Goal: Understand process/instructions: Learn how to perform a task or action

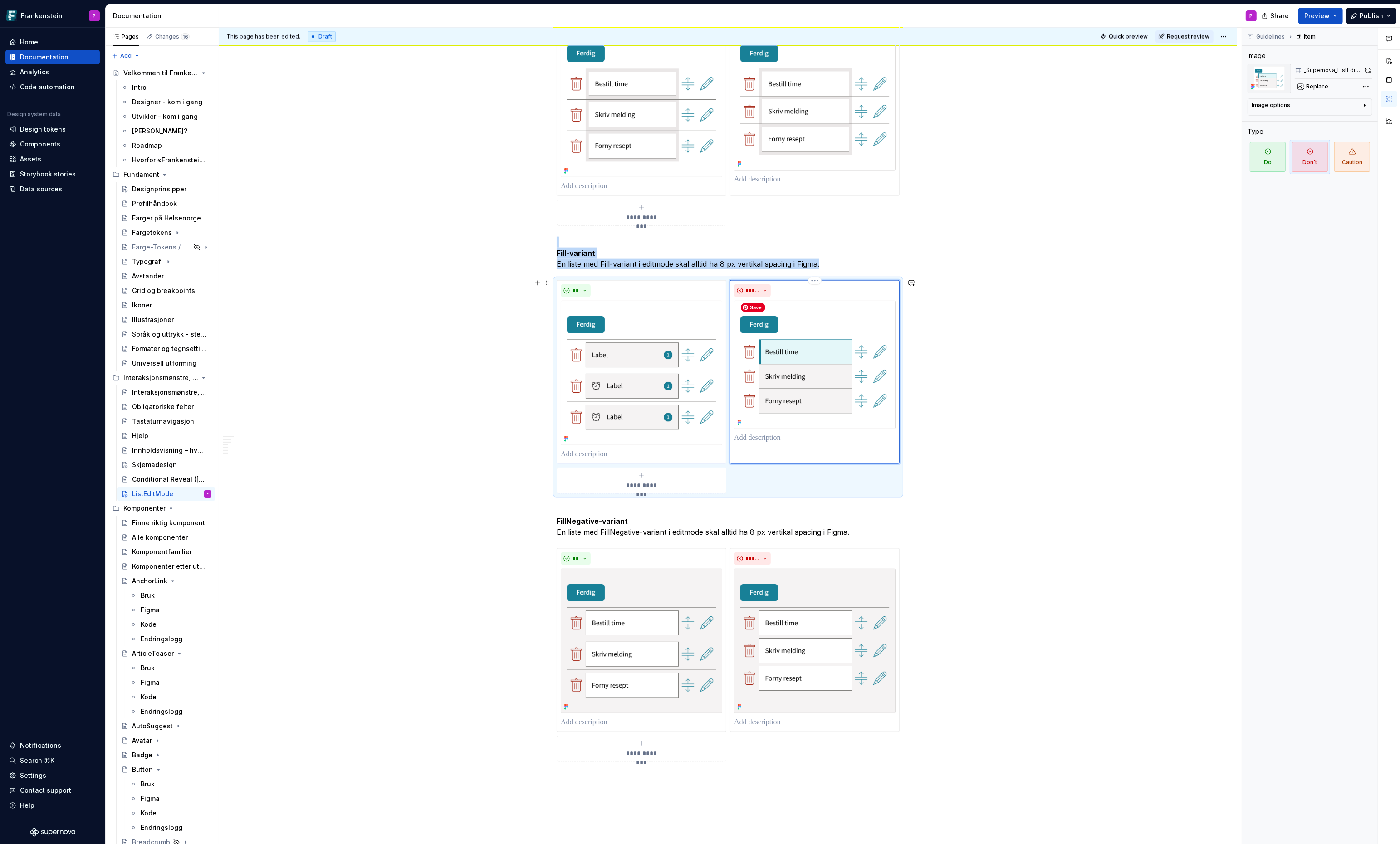
click at [826, 355] on img at bounding box center [815, 365] width 162 height 128
click at [819, 279] on html "Frankenstein P Home Documentation Analytics Code automation Design system data …" at bounding box center [700, 422] width 1400 height 844
click at [960, 253] on html "Frankenstein P Home Documentation Analytics Code automation Design system data …" at bounding box center [700, 422] width 1400 height 844
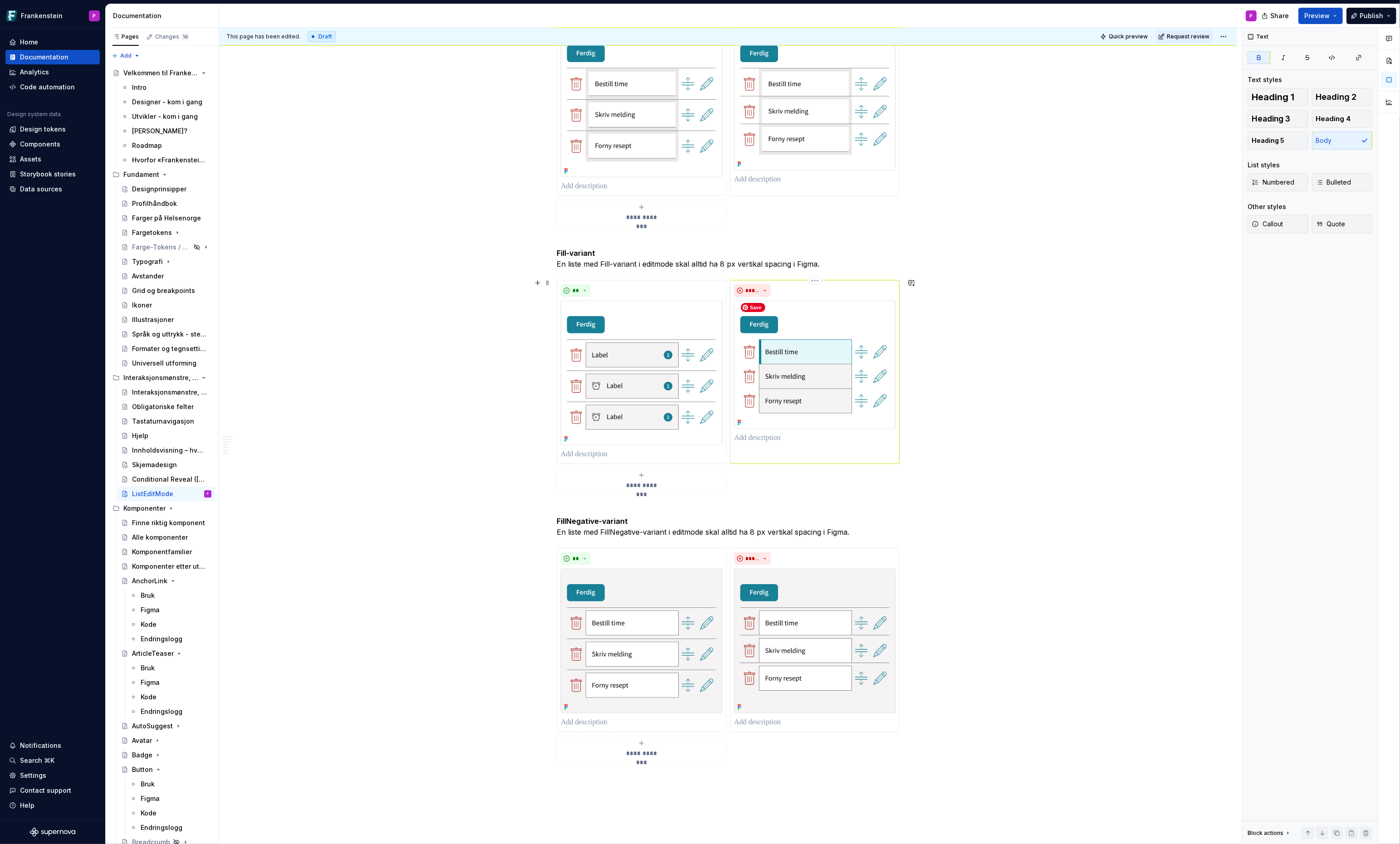
click at [834, 336] on img at bounding box center [815, 365] width 162 height 128
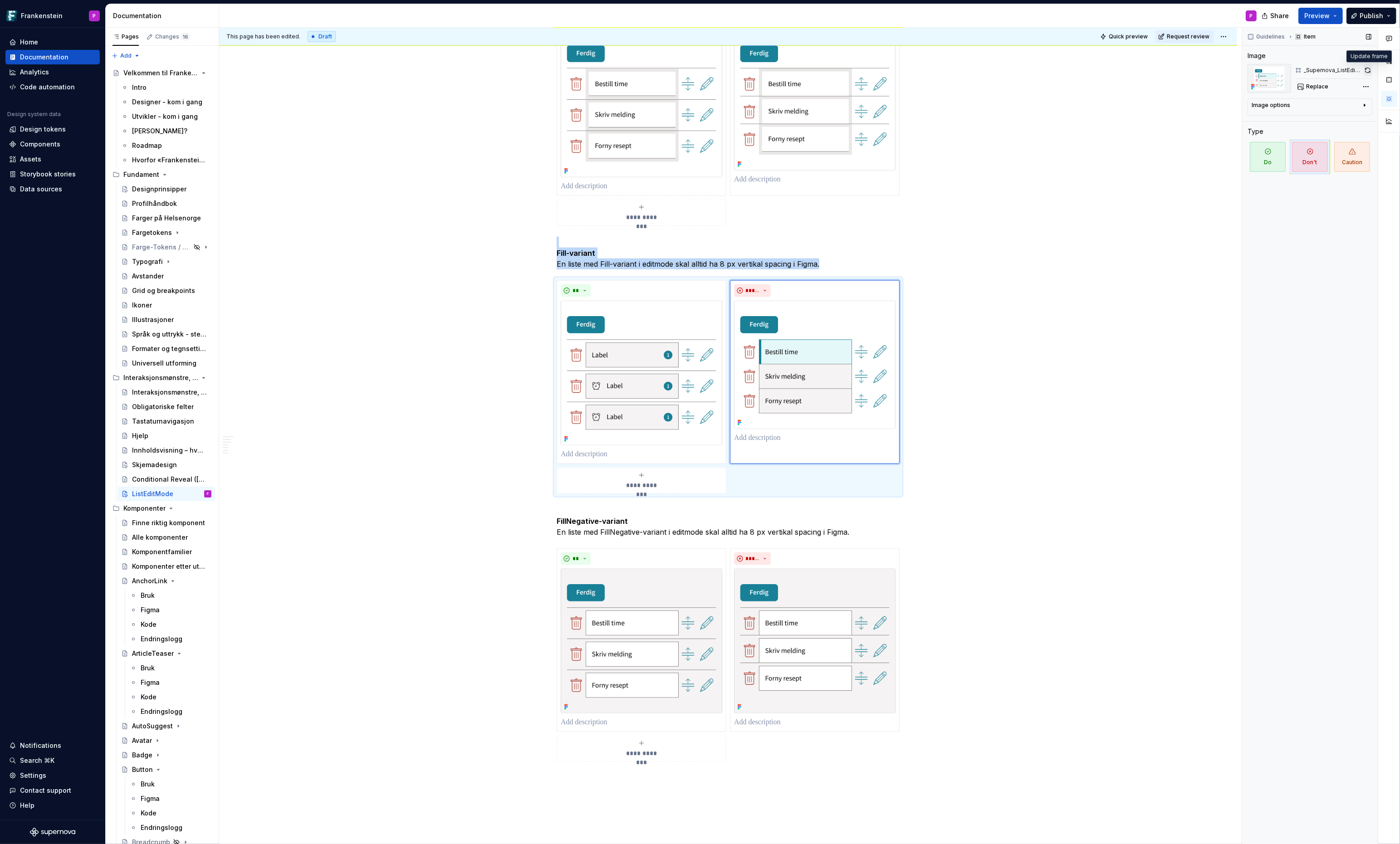
click at [1369, 66] on button "button" at bounding box center [1368, 70] width 9 height 13
click at [689, 376] on img at bounding box center [641, 373] width 162 height 144
click at [1368, 70] on button "button" at bounding box center [1368, 70] width 9 height 13
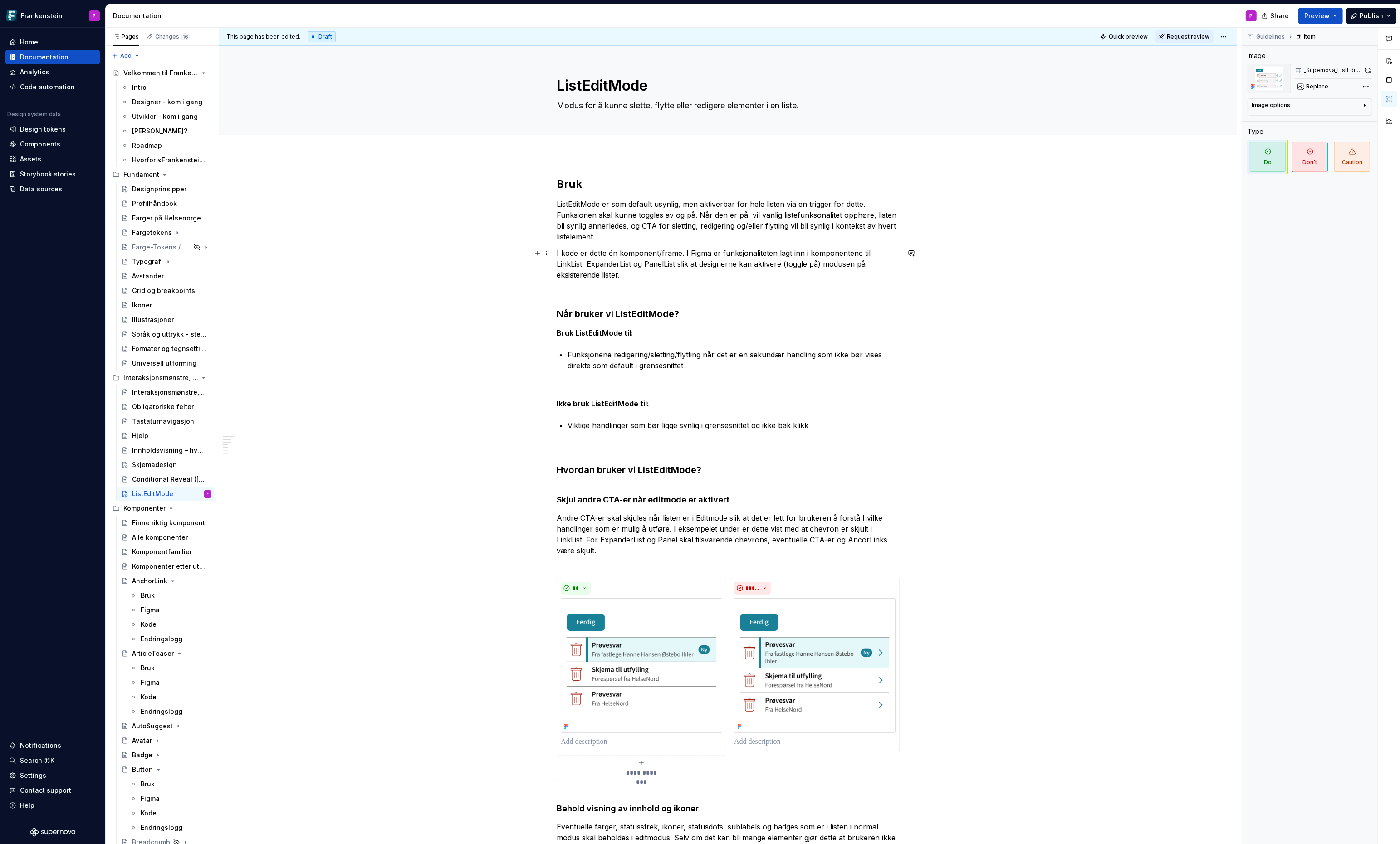
type textarea "*"
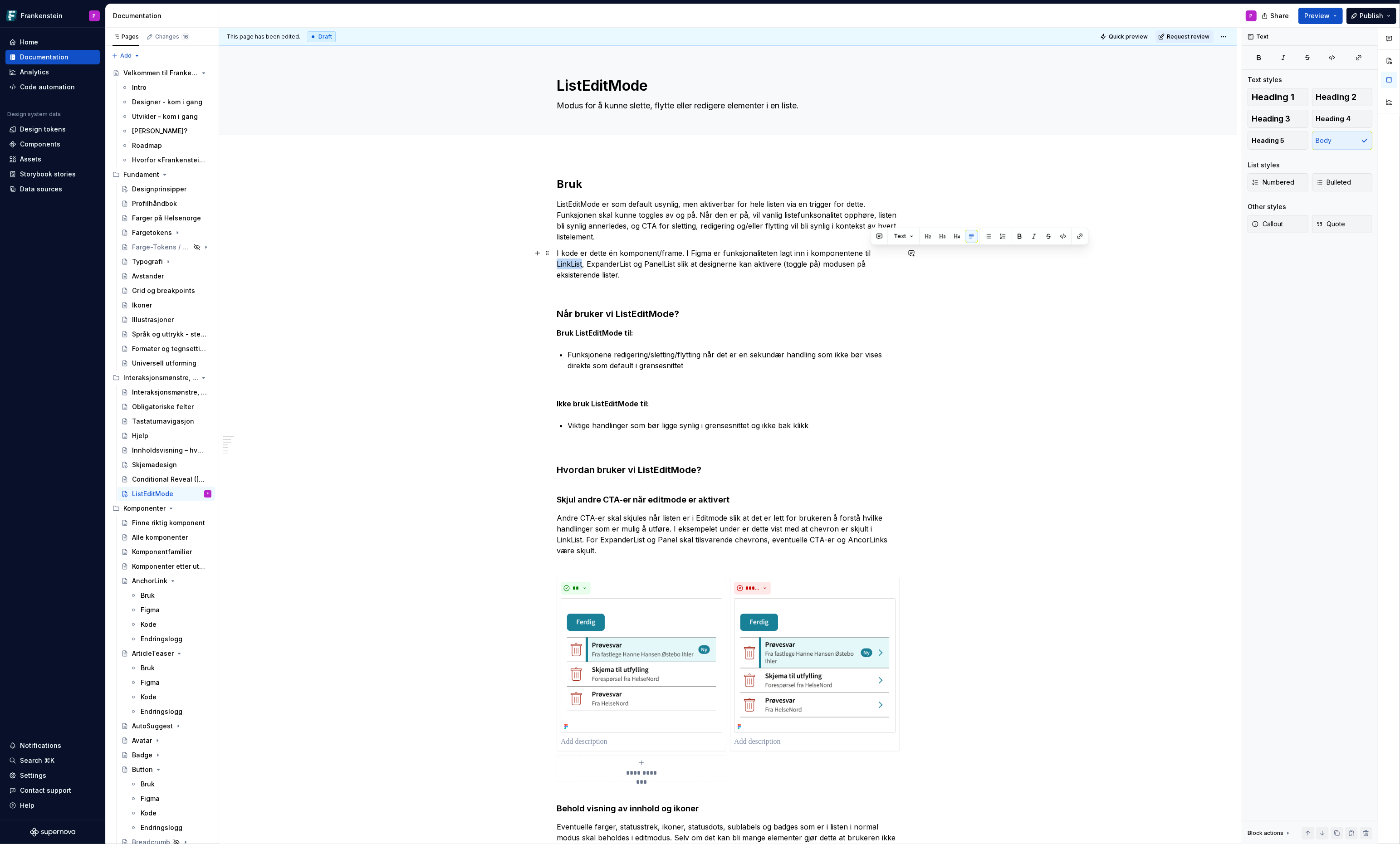
drag, startPoint x: 897, startPoint y: 252, endPoint x: 872, endPoint y: 251, distance: 25.0
click at [872, 251] on p "I kode er dette én komponent/frame. I Figma er funksjonaliteten lagt inn i komp…" at bounding box center [728, 264] width 343 height 33
click at [1077, 231] on button "button" at bounding box center [1080, 236] width 13 height 13
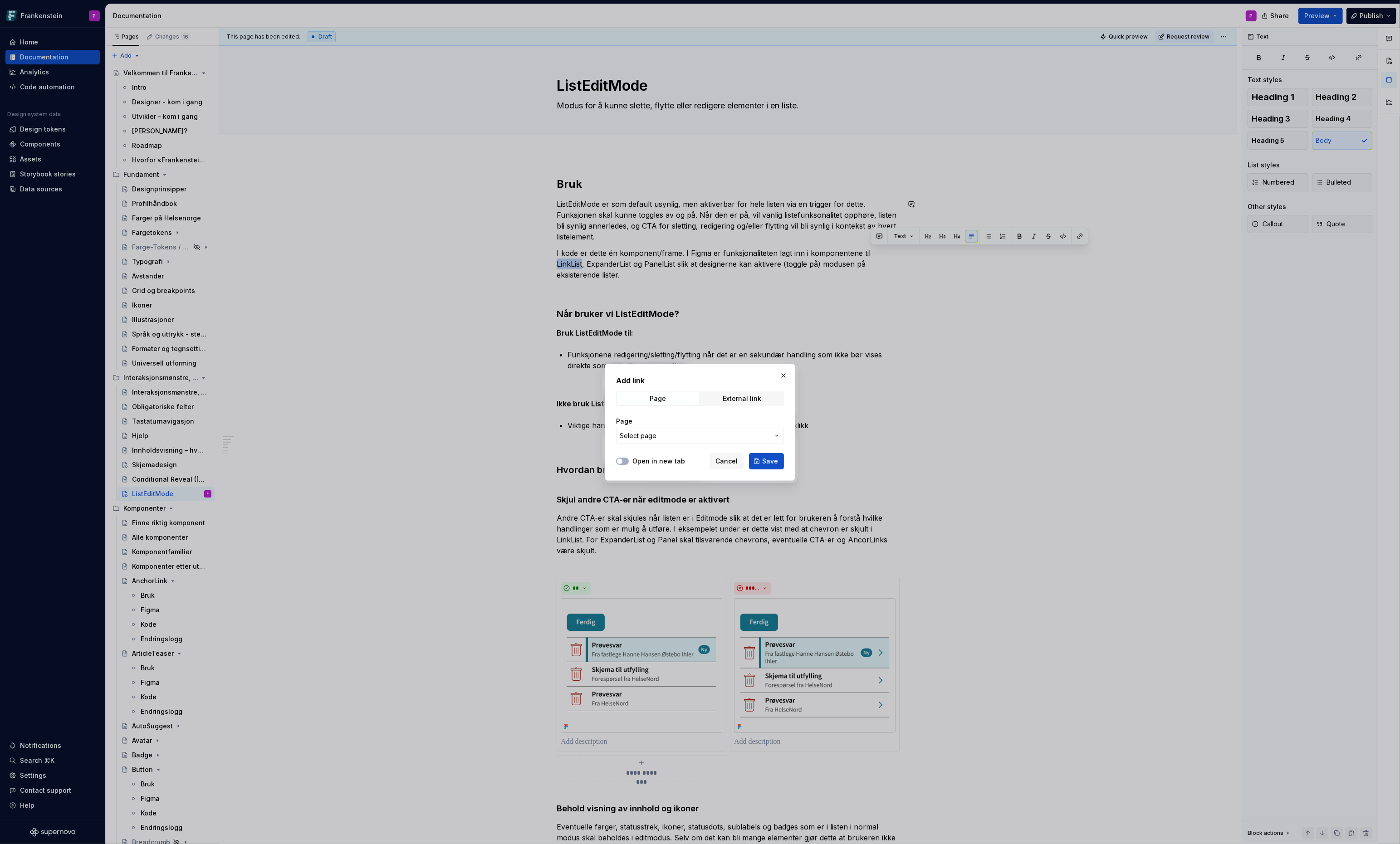
click at [713, 431] on span "Select page" at bounding box center [695, 436] width 150 height 9
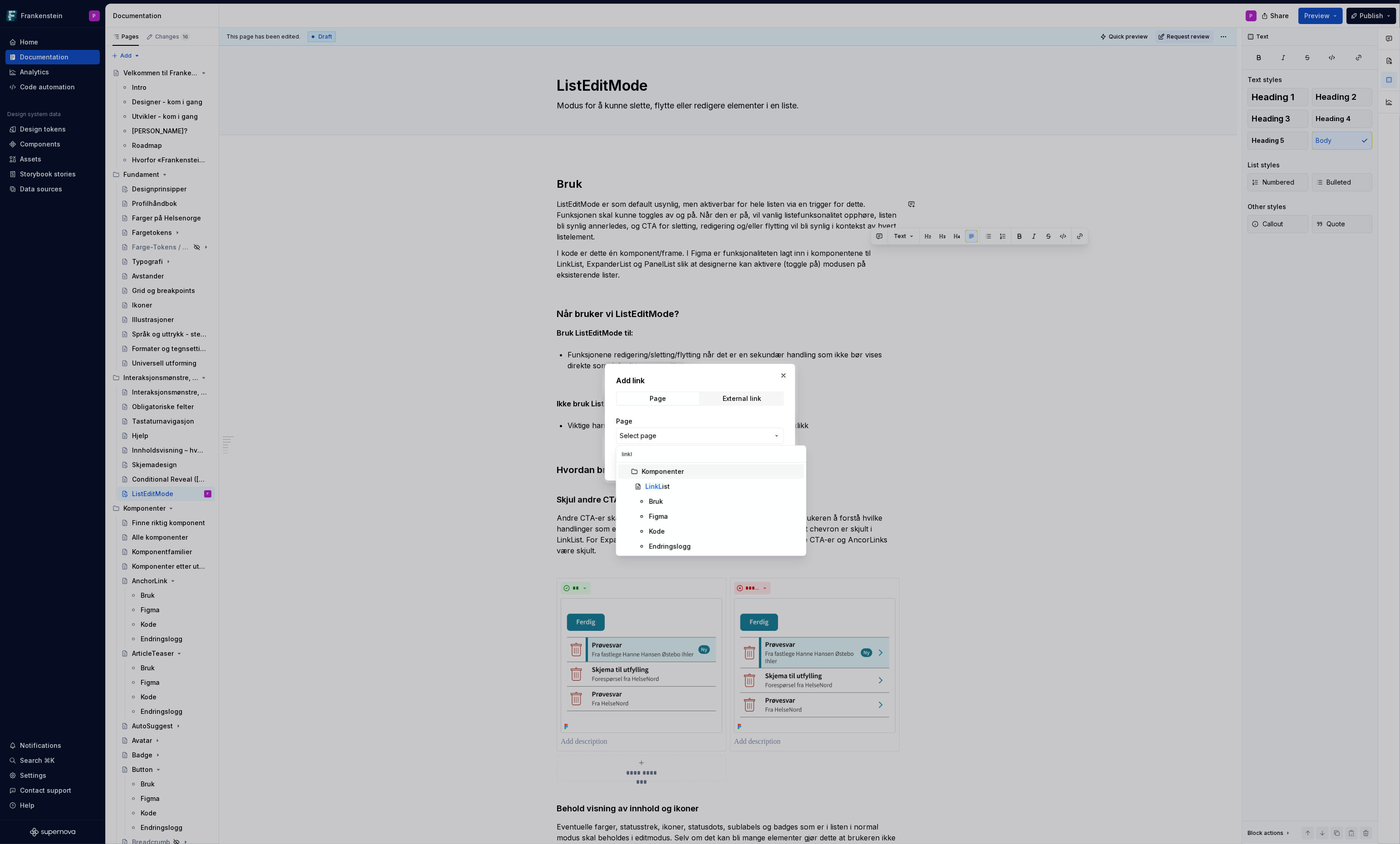
type input "linkli"
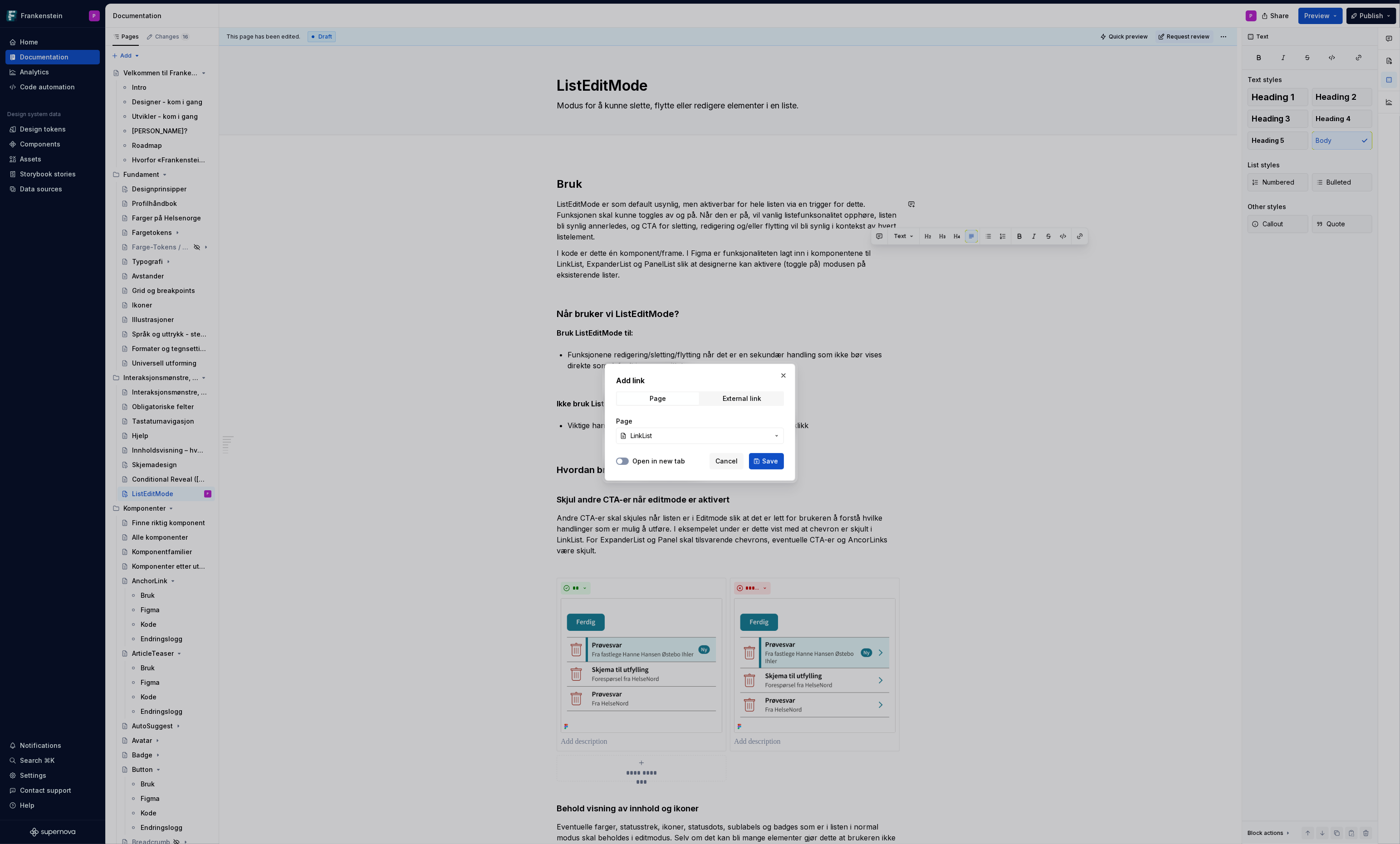
click at [625, 461] on button "Open in new tab" at bounding box center [623, 461] width 13 height 7
click at [772, 462] on span "Save" at bounding box center [770, 461] width 16 height 9
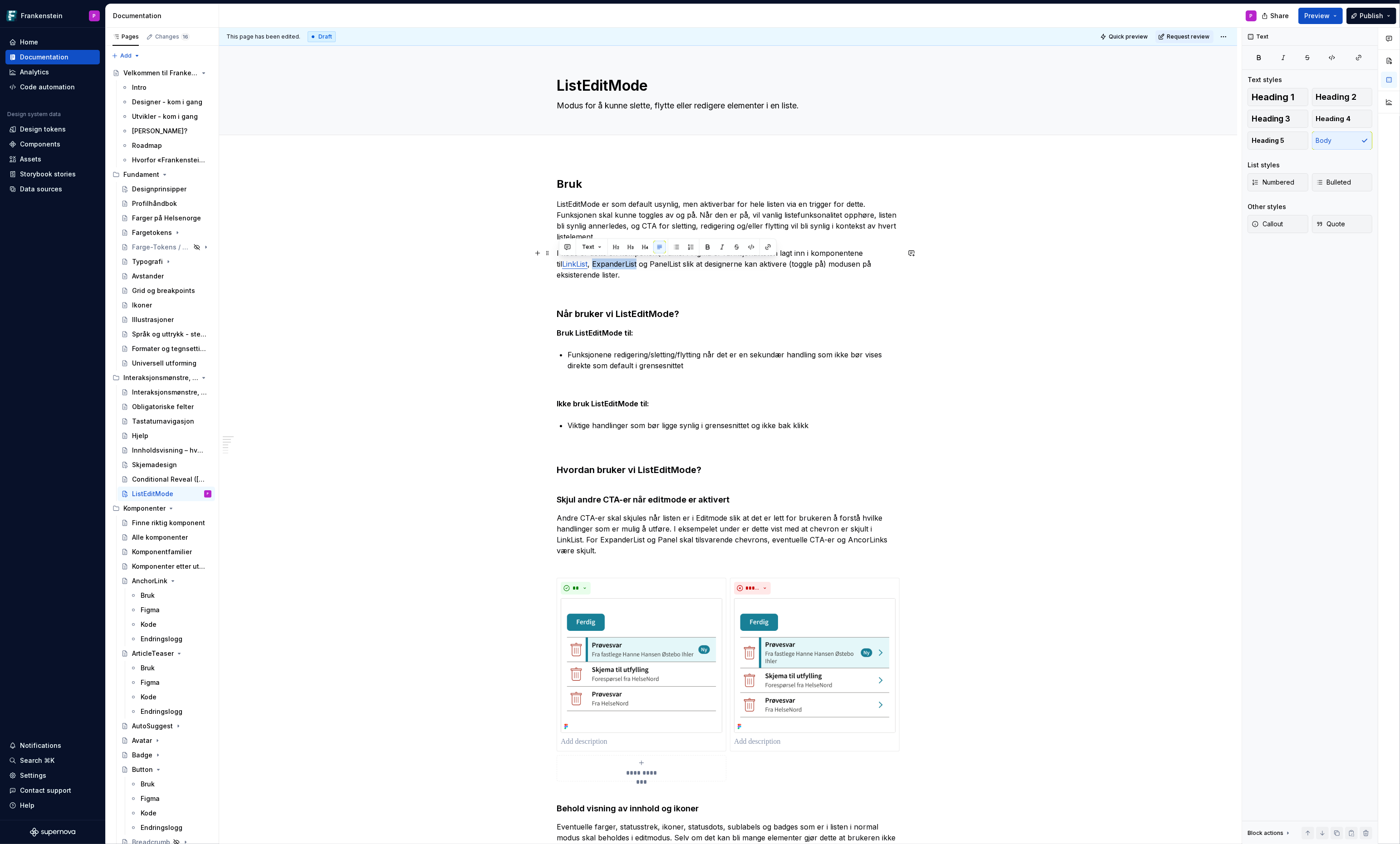
drag, startPoint x: 604, startPoint y: 265, endPoint x: 558, endPoint y: 262, distance: 46.1
click at [767, 247] on button "button" at bounding box center [768, 247] width 13 height 13
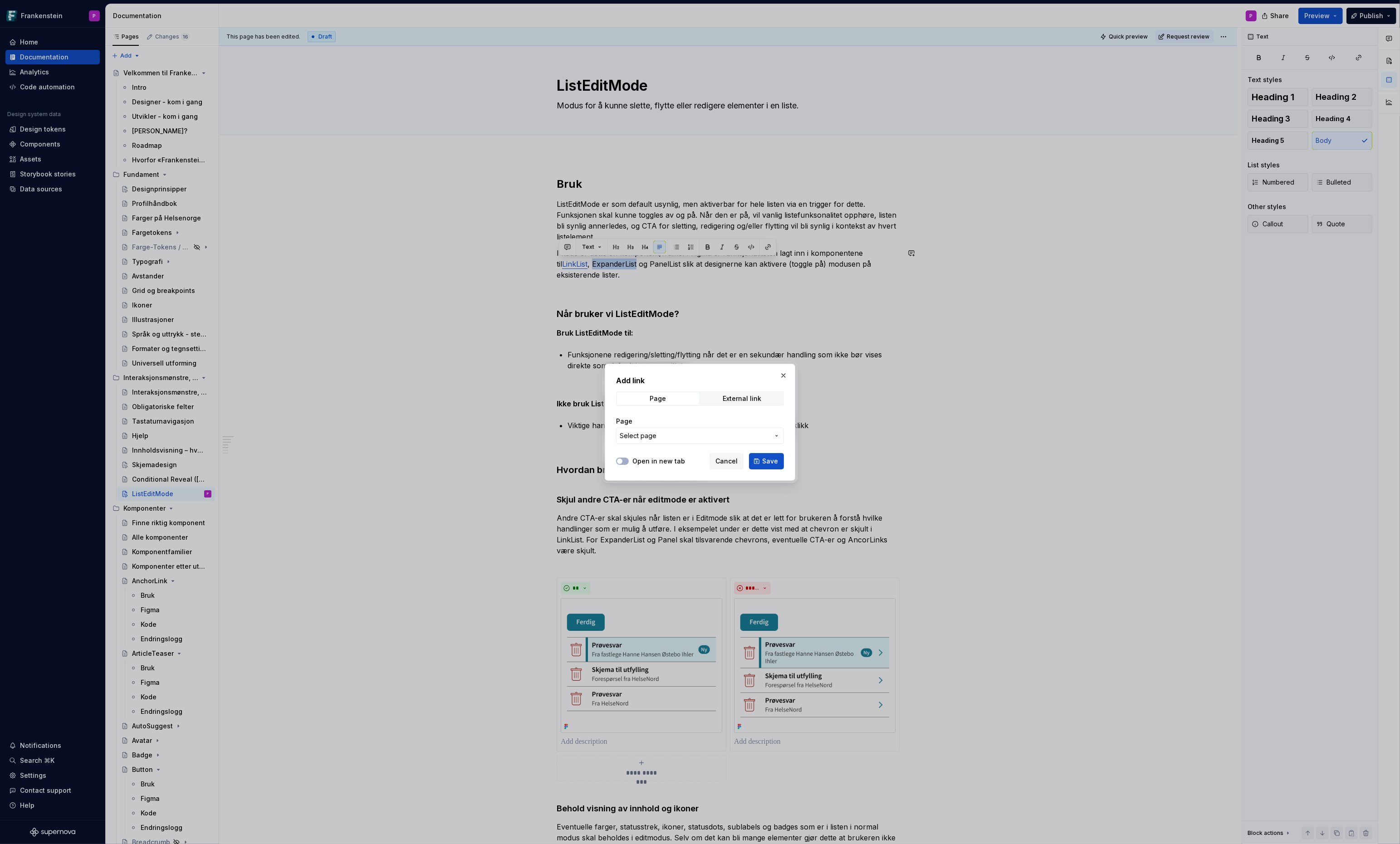
click at [643, 433] on span "Select page" at bounding box center [638, 436] width 37 height 9
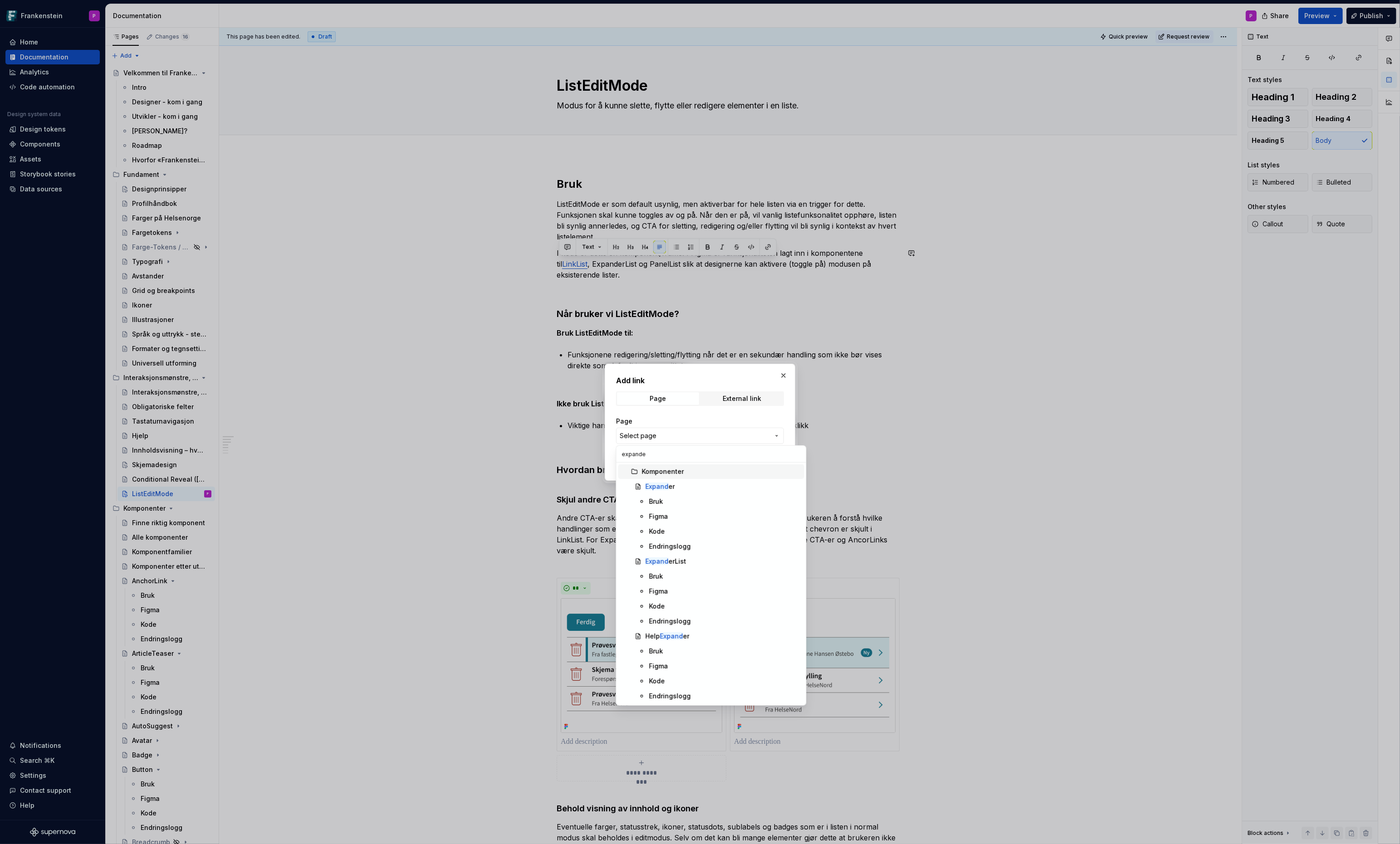
type input "expander"
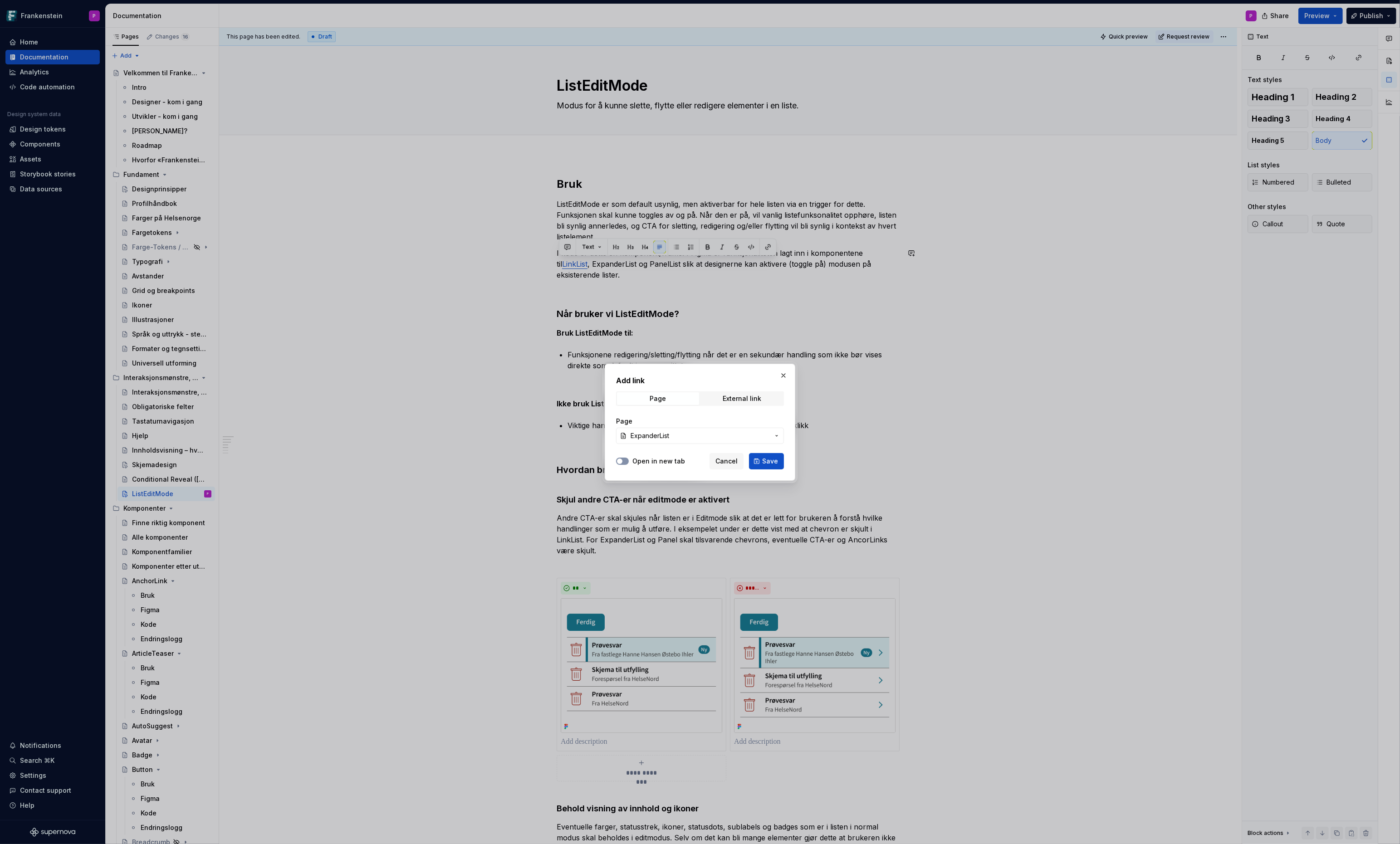
click at [625, 459] on button "Open in new tab" at bounding box center [623, 461] width 13 height 7
click at [757, 460] on button "Save" at bounding box center [766, 461] width 35 height 17
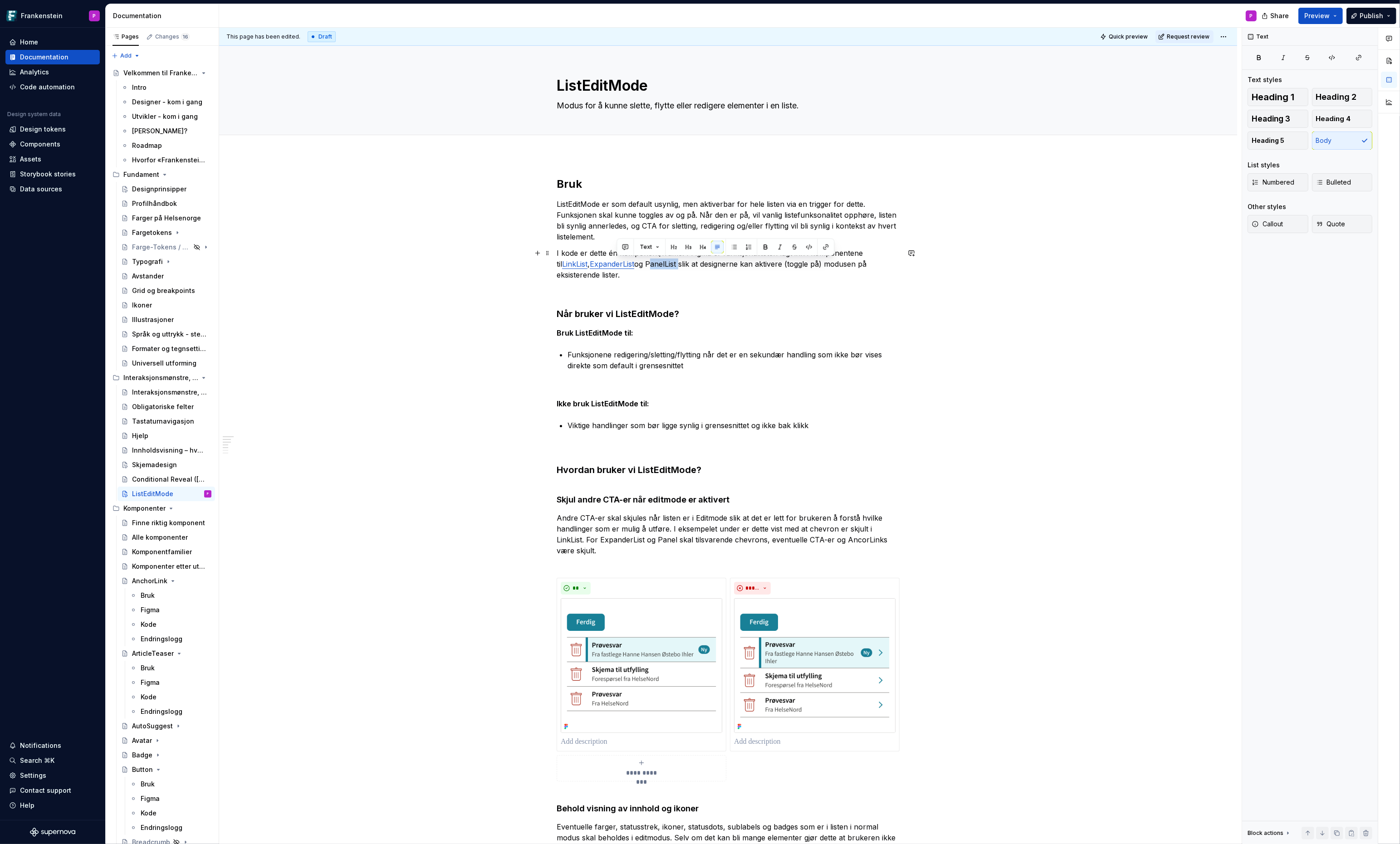
drag, startPoint x: 617, startPoint y: 266, endPoint x: 647, endPoint y: 268, distance: 30.1
click at [647, 268] on p "I kode er dette én komponent/frame. I Figma er funksjonaliteten lagt inn i komp…" at bounding box center [728, 264] width 343 height 33
click at [826, 246] on button "button" at bounding box center [825, 247] width 13 height 13
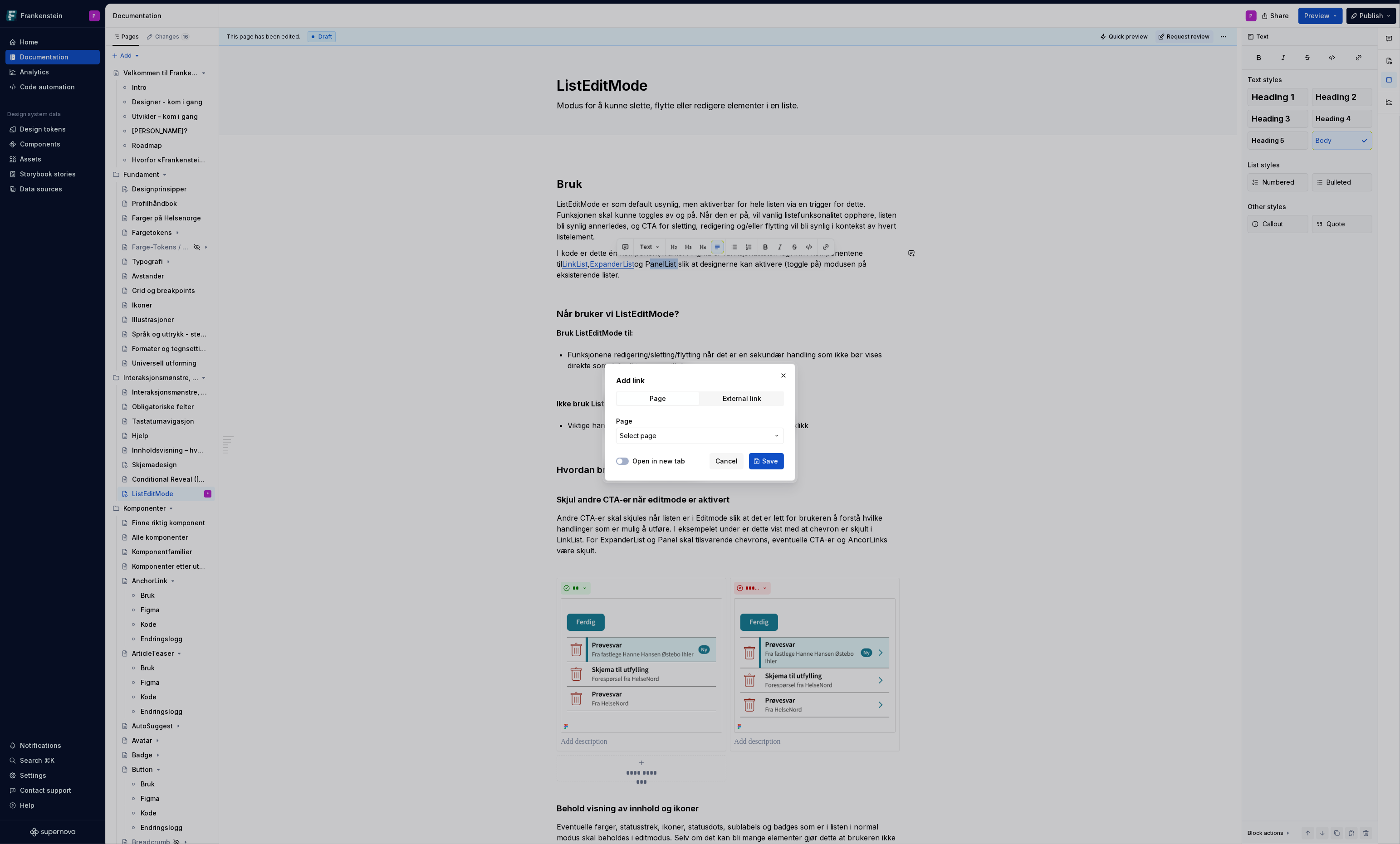
click at [632, 431] on span "Select page" at bounding box center [638, 436] width 37 height 9
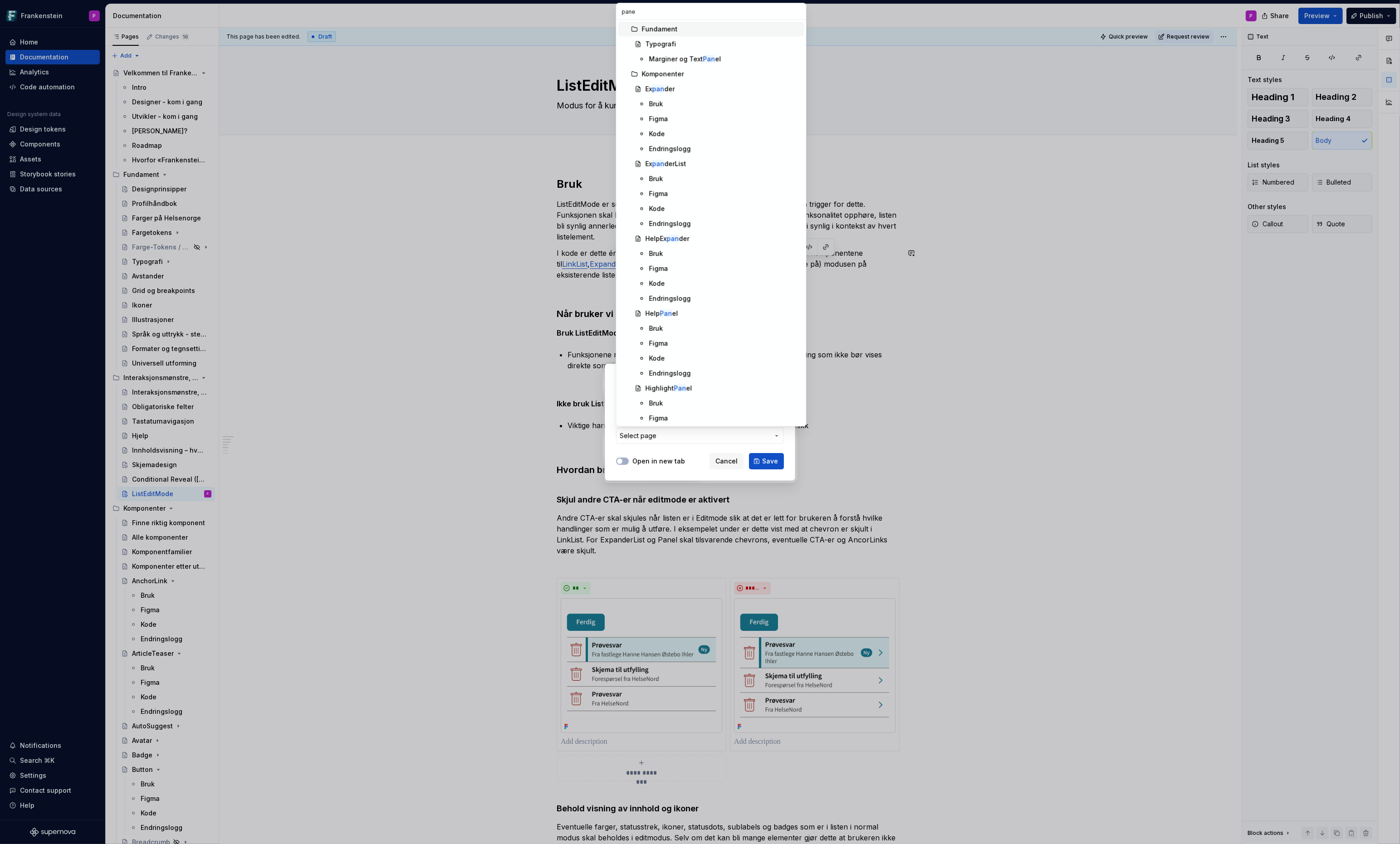
type input "panel"
click at [668, 319] on span "Panel" at bounding box center [712, 313] width 186 height 14
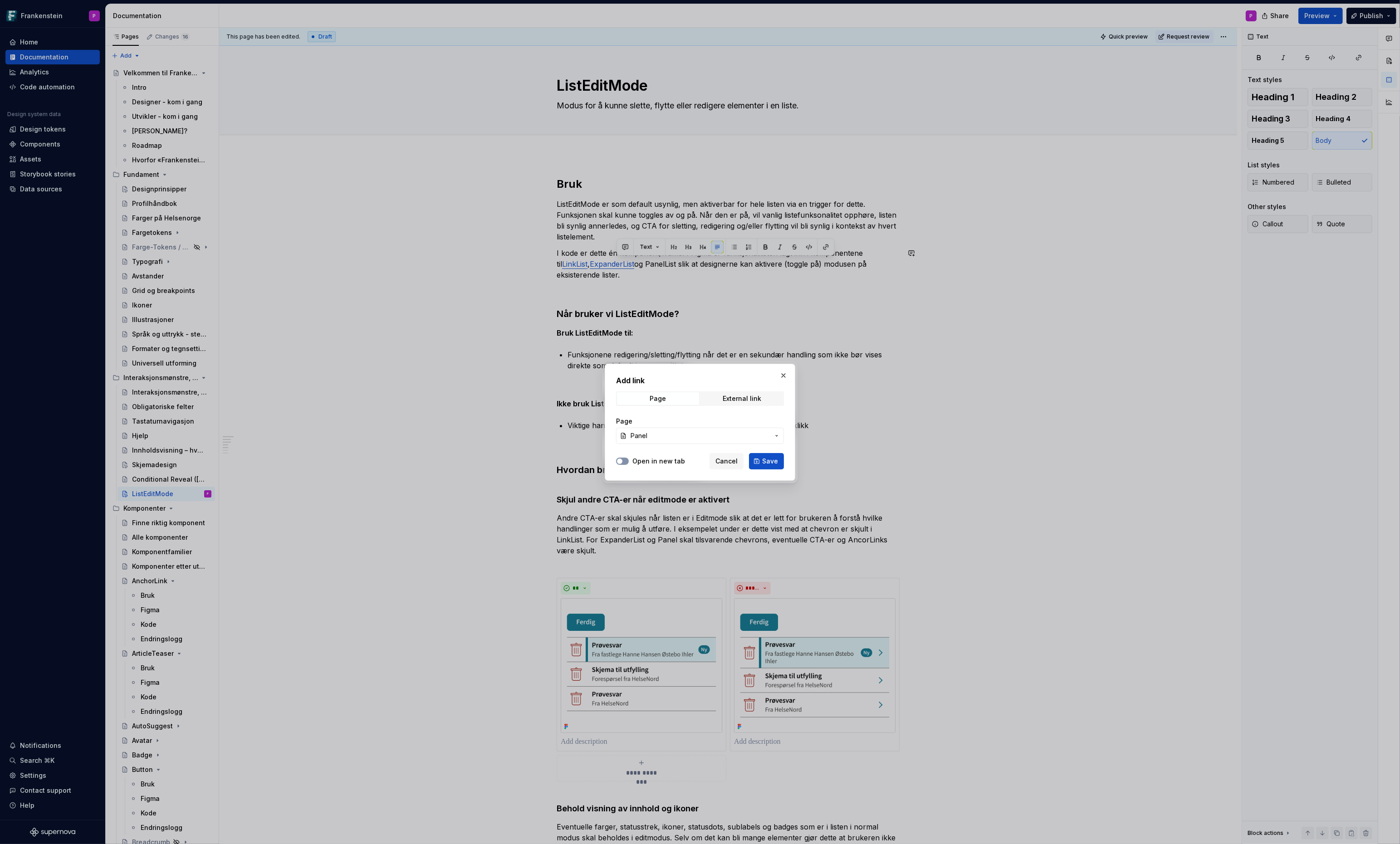
click at [625, 462] on button "Open in new tab" at bounding box center [623, 461] width 13 height 7
click at [767, 462] on span "Save" at bounding box center [770, 461] width 16 height 9
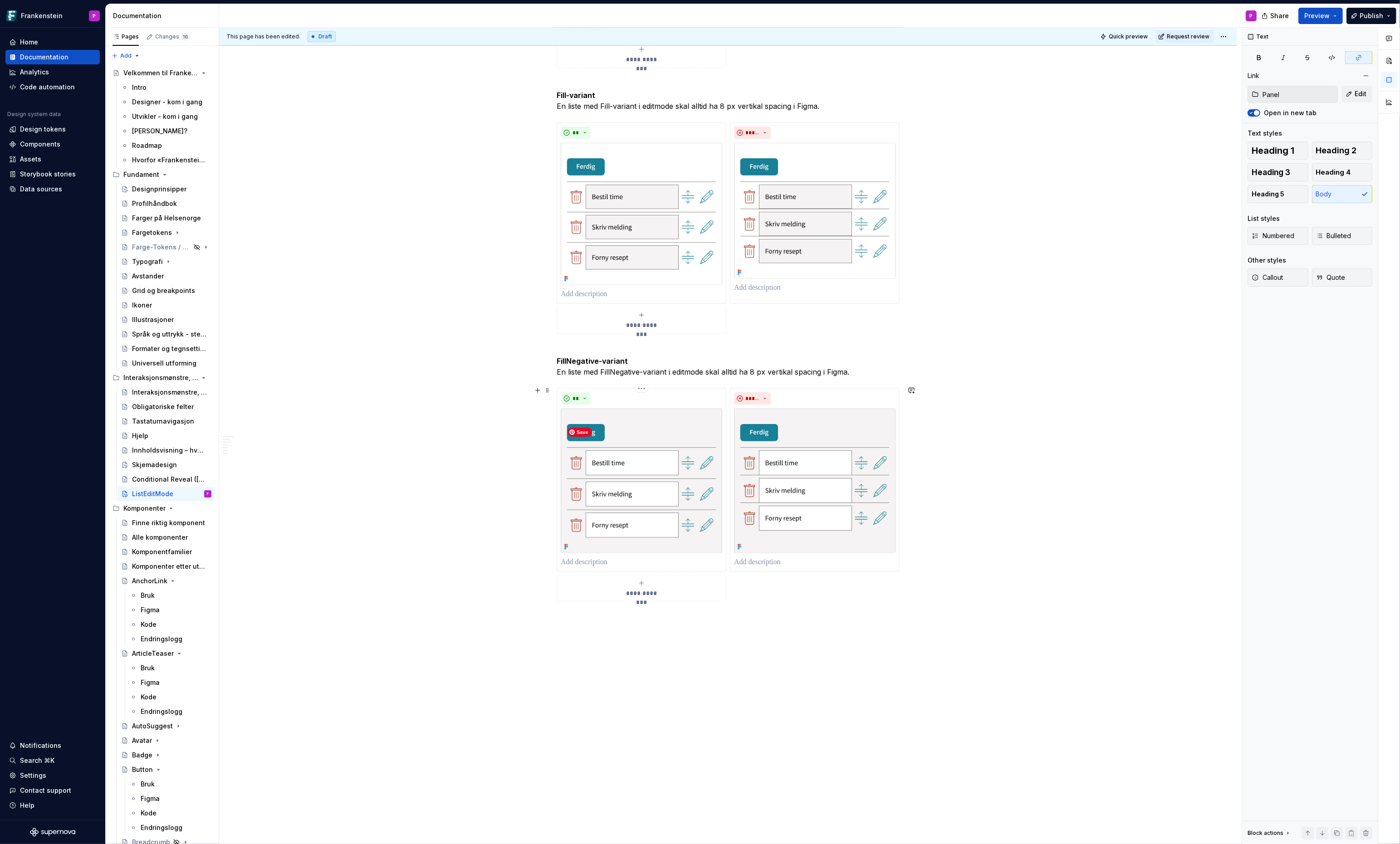
scroll to position [1930, 0]
type textarea "*"
